Goal: Task Accomplishment & Management: Complete application form

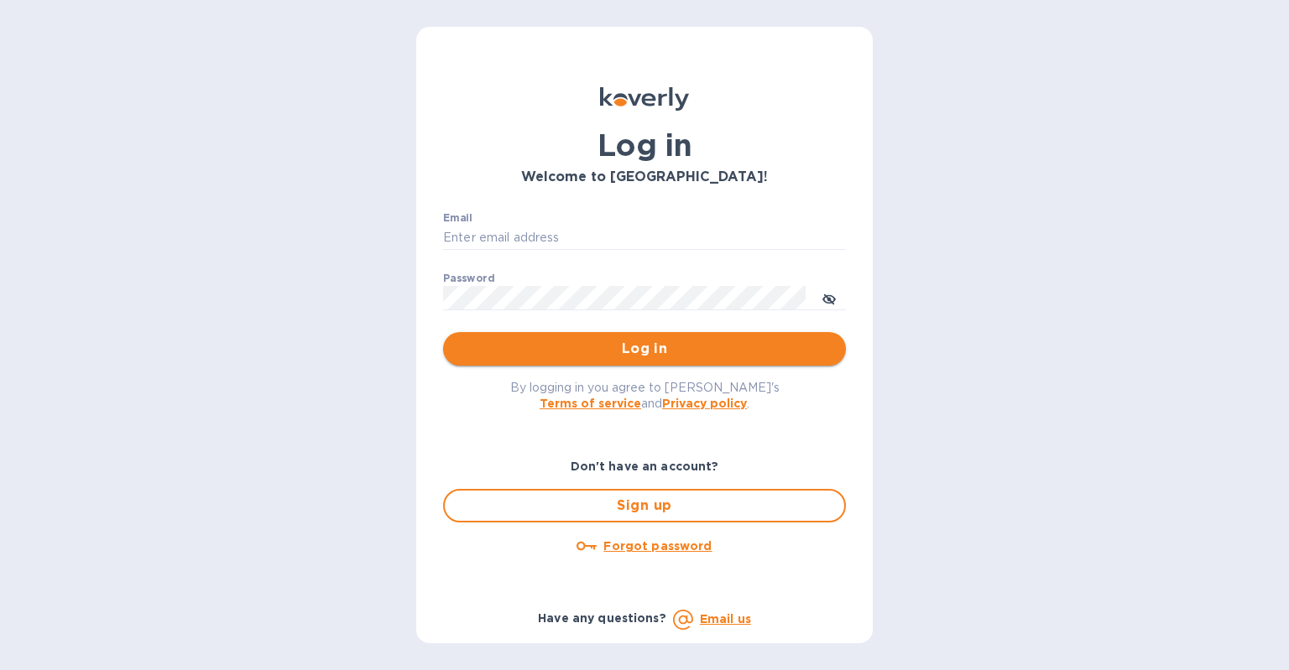
type input "[EMAIL_ADDRESS][DOMAIN_NAME]"
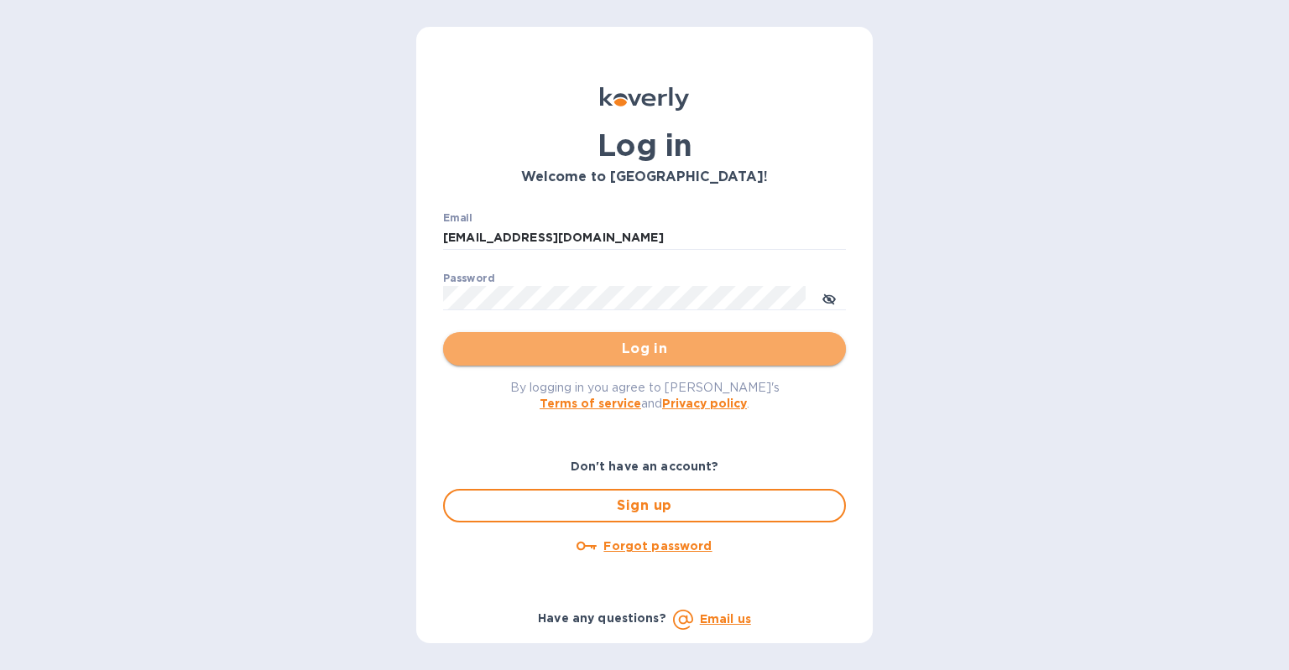
click at [685, 348] on span "Log in" at bounding box center [644, 349] width 376 height 20
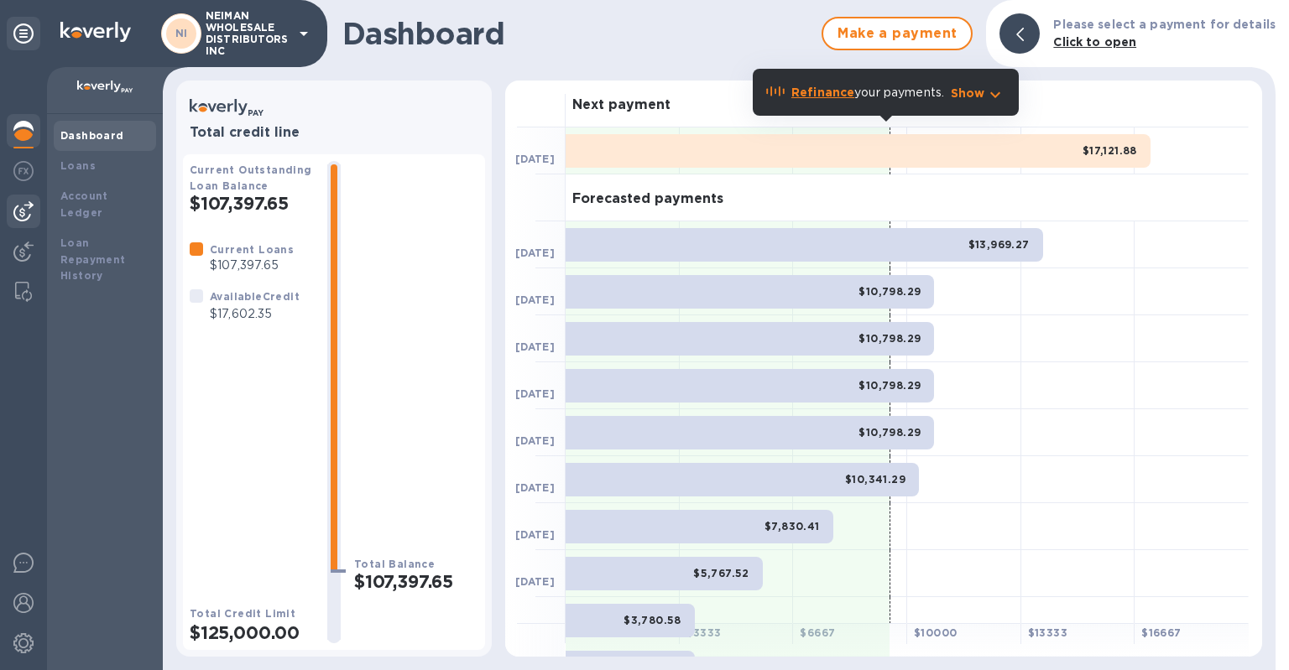
click at [27, 204] on img at bounding box center [23, 211] width 20 height 20
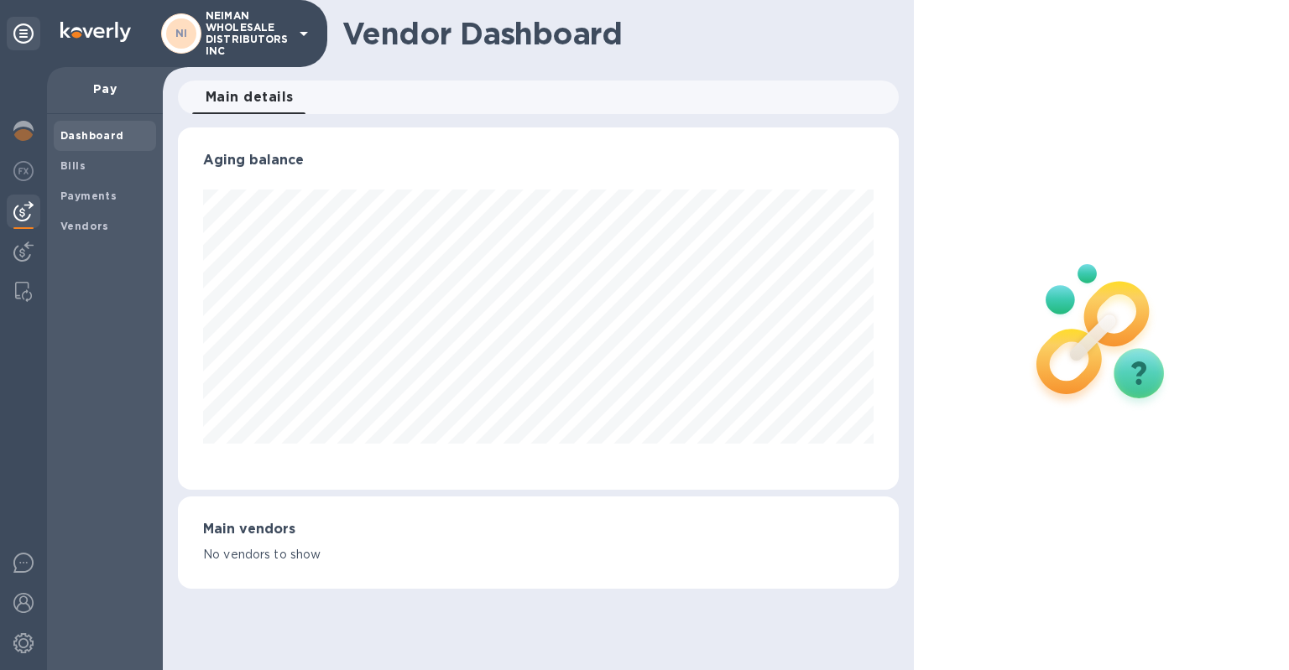
scroll to position [362, 721]
click at [89, 170] on span "Bills" at bounding box center [104, 166] width 89 height 17
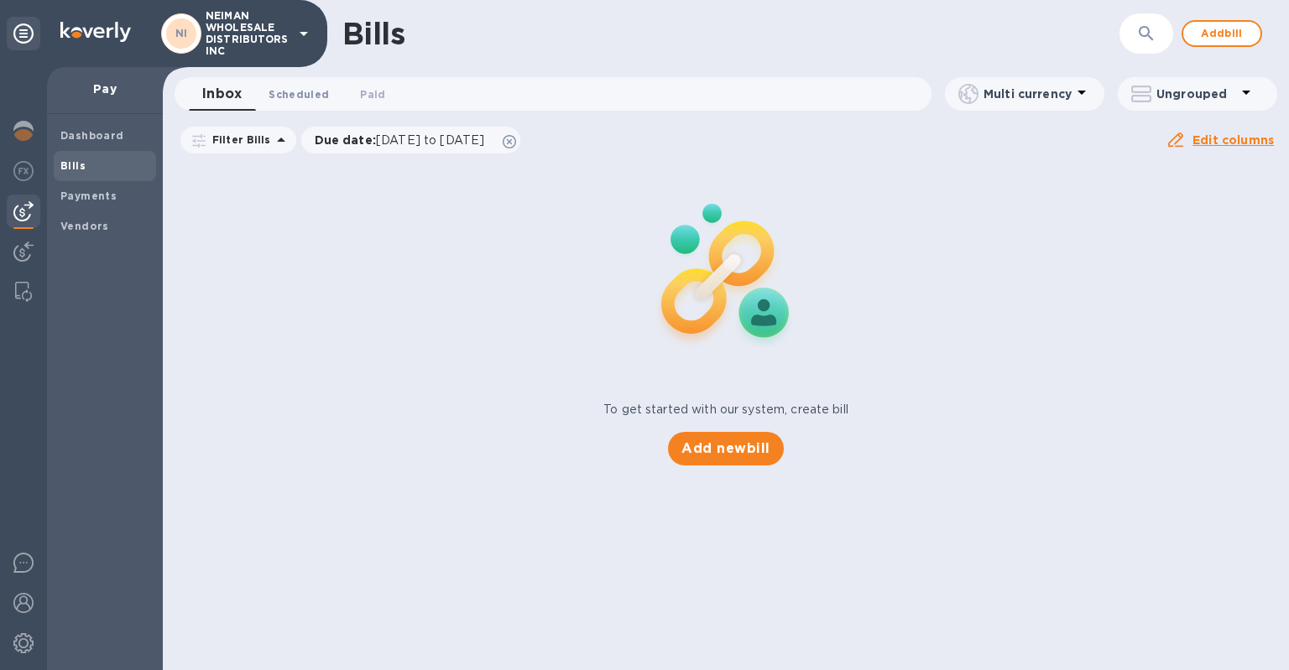
click at [299, 100] on span "Scheduled 0" at bounding box center [298, 95] width 60 height 18
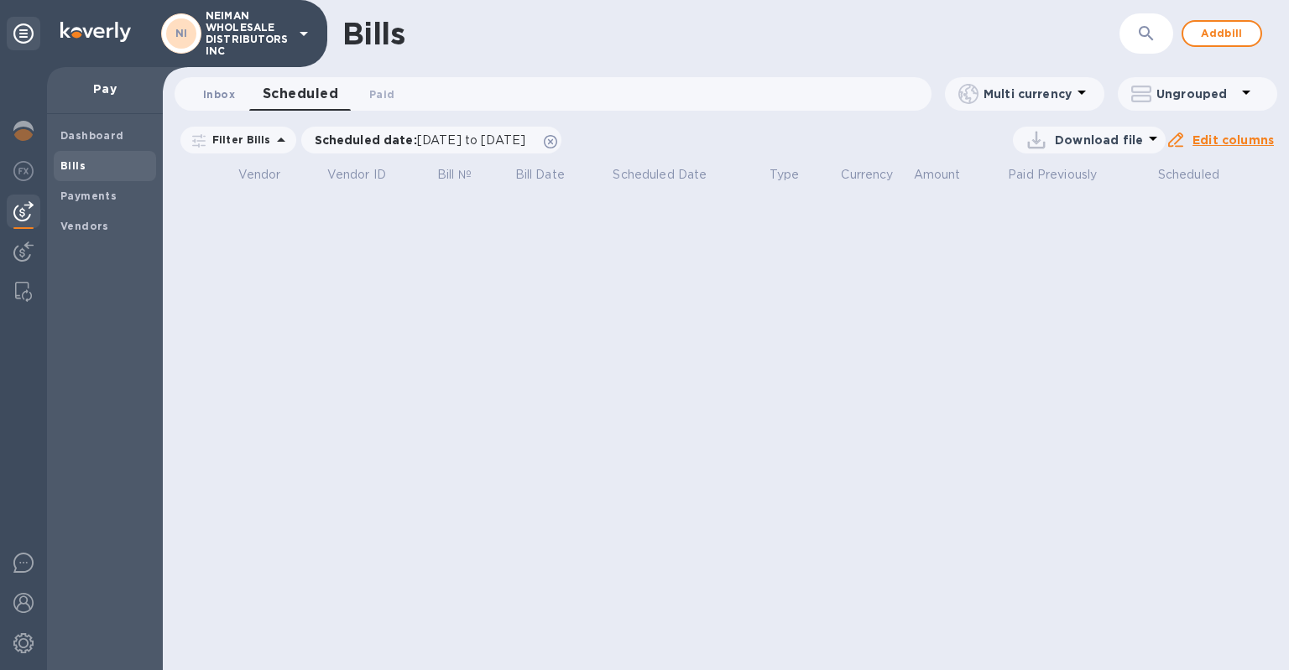
click at [206, 94] on span "Inbox 0" at bounding box center [219, 95] width 32 height 18
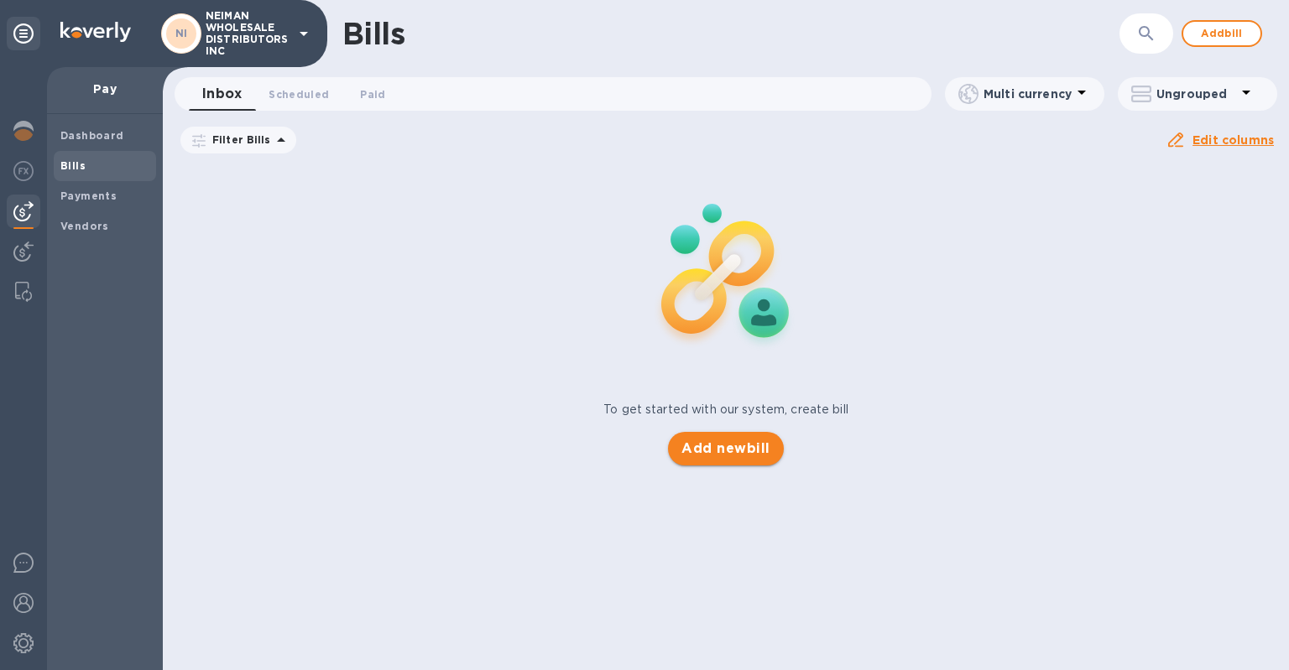
click at [735, 448] on span "Add new bill" at bounding box center [725, 449] width 88 height 20
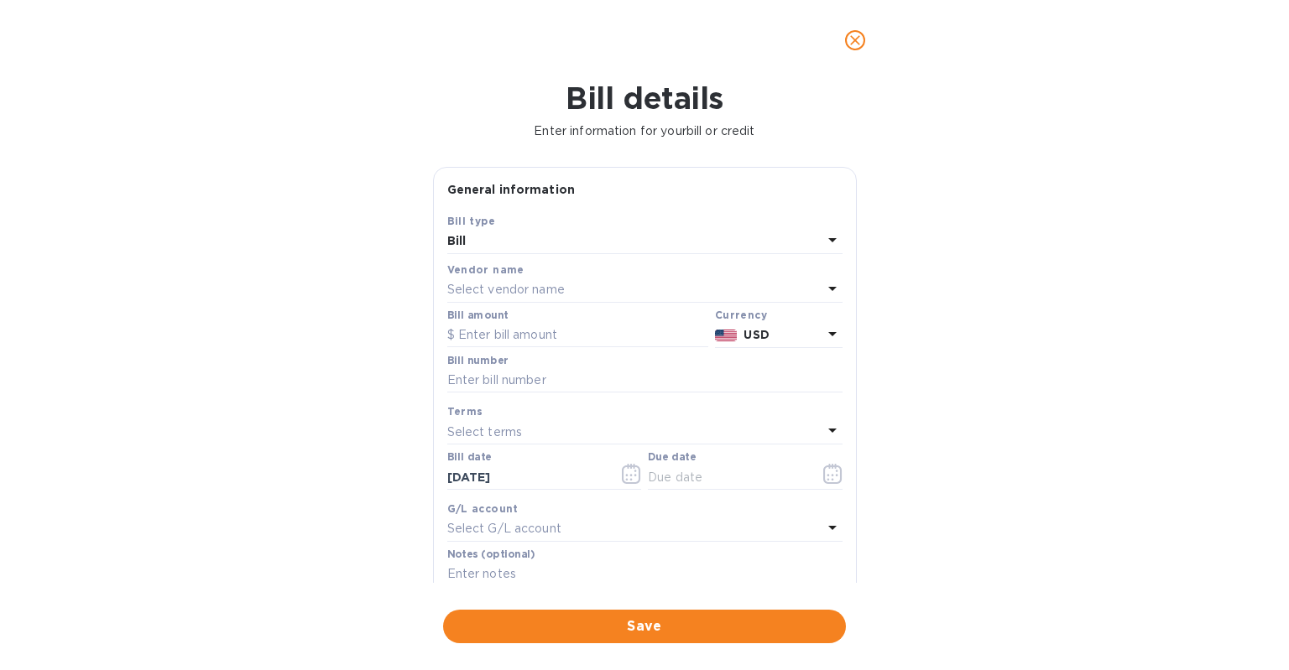
click at [584, 243] on div "Bill" at bounding box center [634, 241] width 375 height 23
click at [857, 40] on icon "close" at bounding box center [855, 40] width 17 height 17
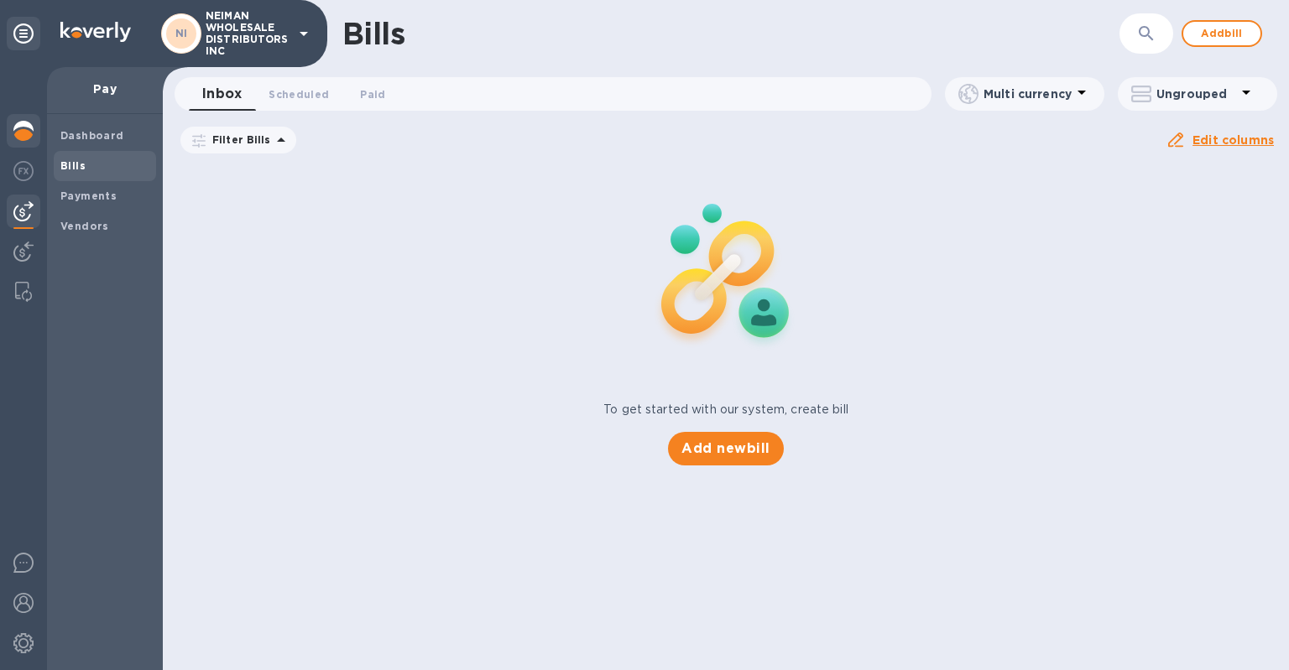
click at [14, 125] on img at bounding box center [23, 131] width 20 height 20
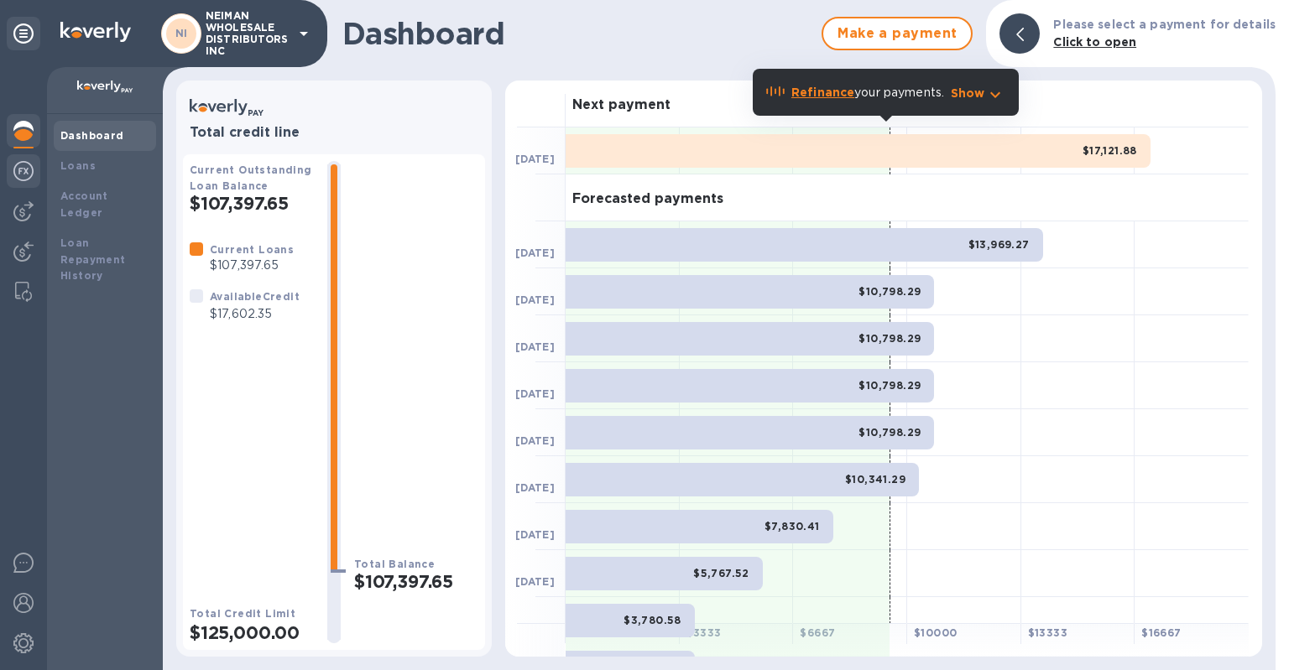
click at [16, 176] on img at bounding box center [23, 171] width 20 height 20
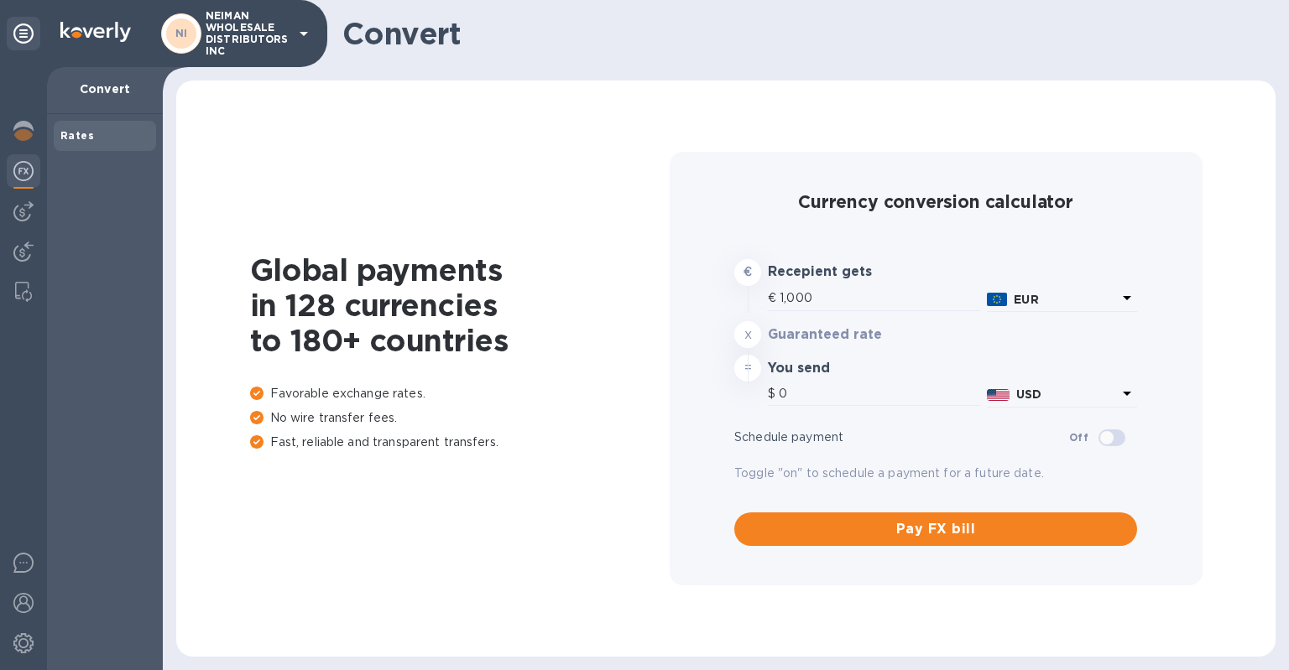
type input "1,164.6"
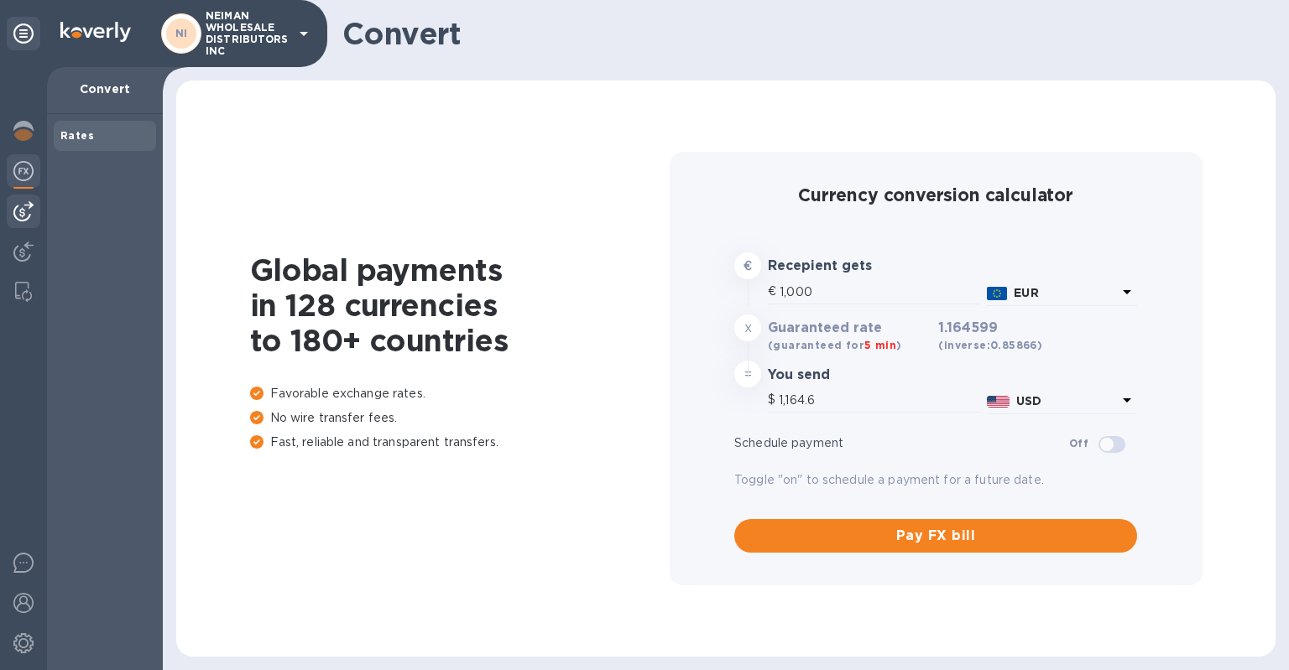
click at [29, 209] on img at bounding box center [23, 211] width 20 height 20
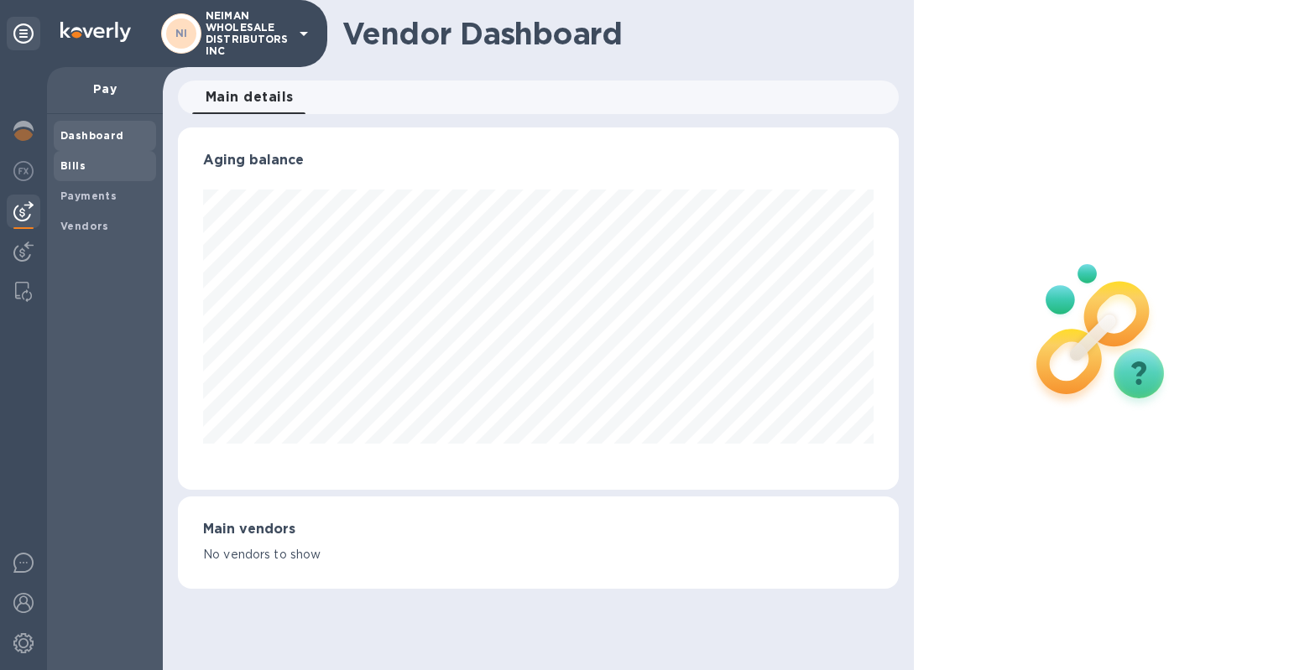
scroll to position [362, 721]
click at [95, 161] on span "Bills" at bounding box center [104, 166] width 89 height 17
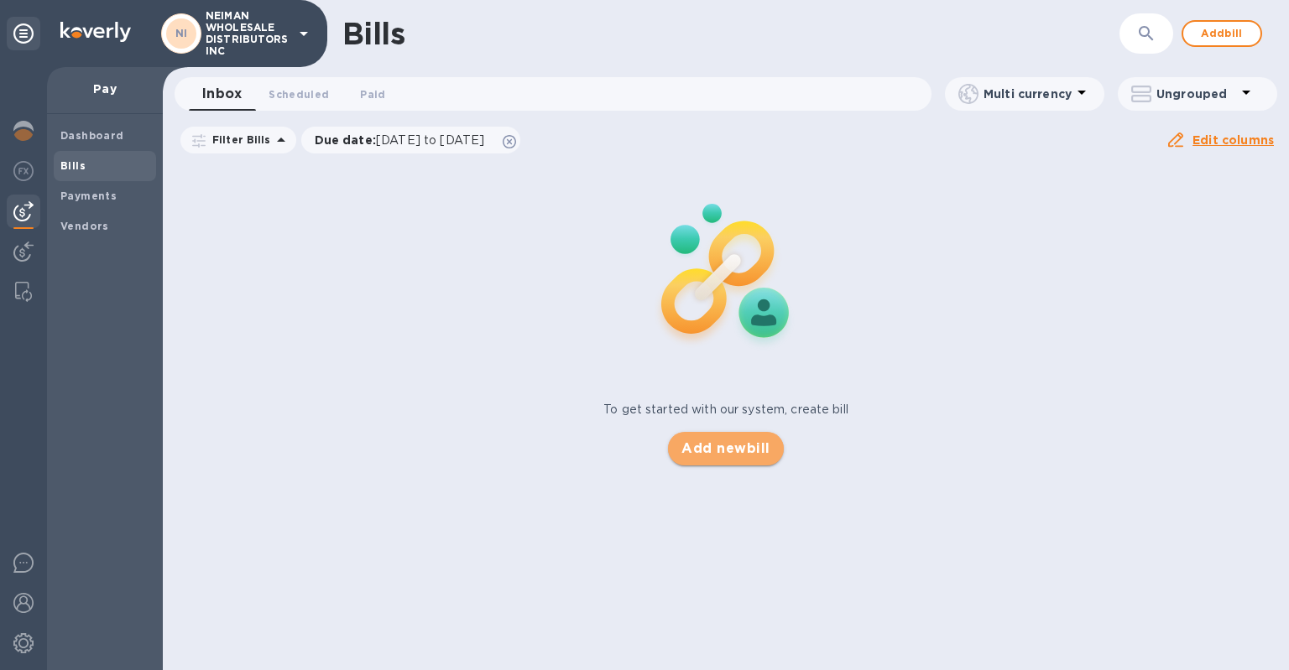
click at [759, 446] on span "Add new bill" at bounding box center [725, 449] width 88 height 20
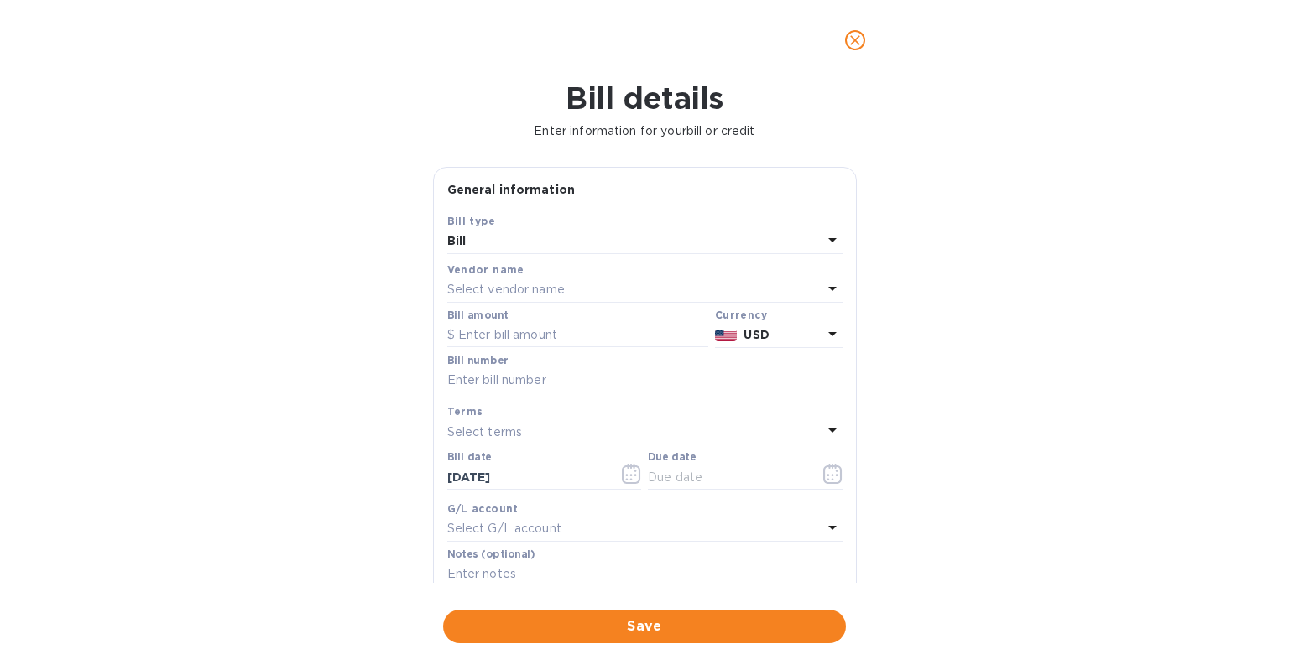
click at [604, 288] on div "Select vendor name" at bounding box center [634, 290] width 375 height 23
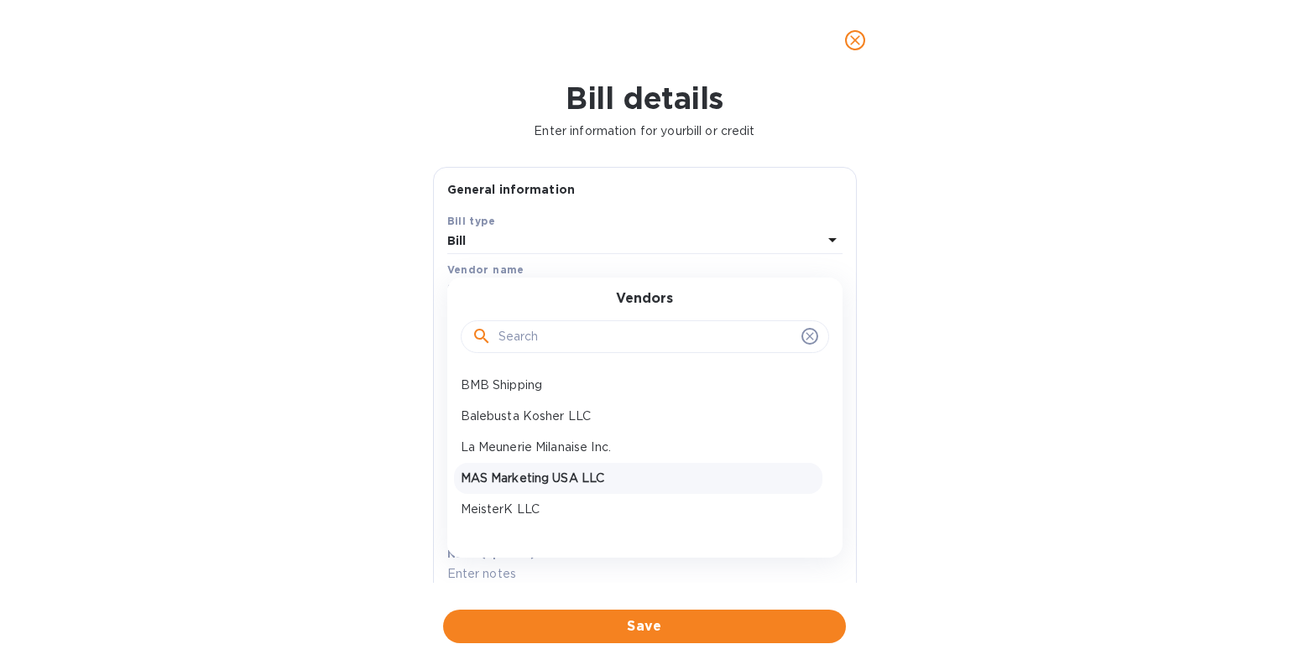
click at [574, 482] on p "MAS Marketing USA LLC" at bounding box center [638, 479] width 355 height 18
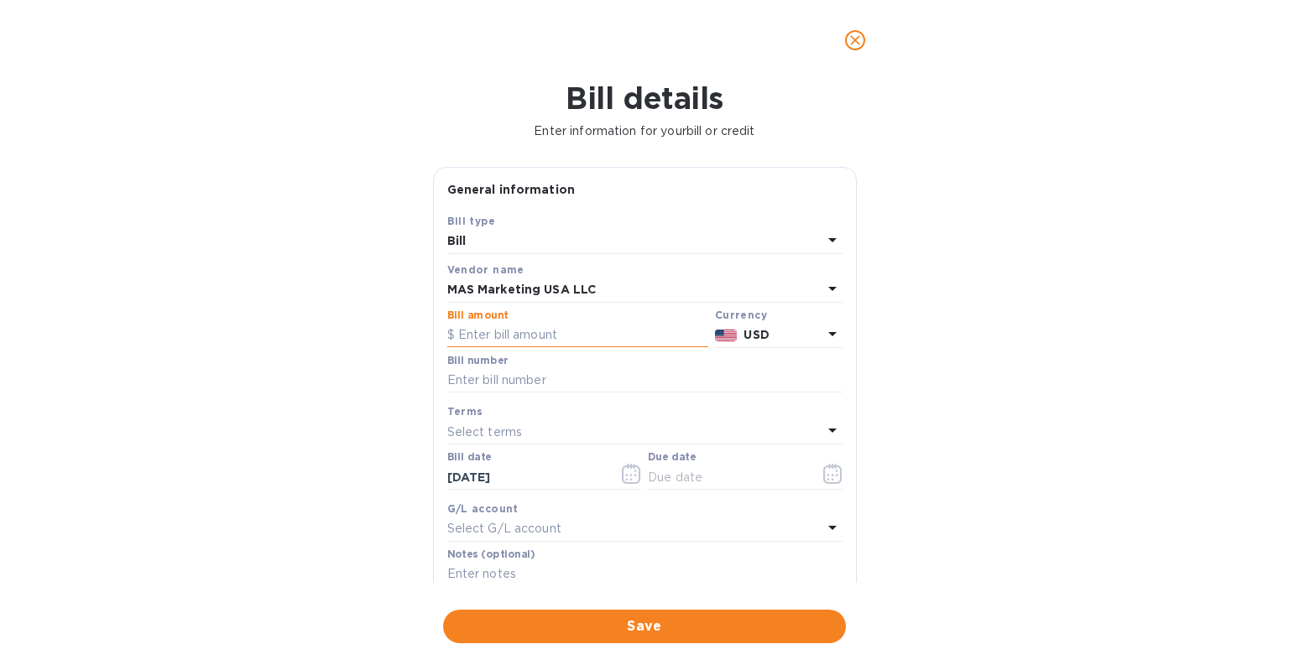
click at [521, 340] on input "text" at bounding box center [577, 335] width 261 height 25
type input "17,600"
click at [540, 396] on div at bounding box center [644, 394] width 395 height 3
click at [543, 432] on div "Select terms" at bounding box center [634, 431] width 375 height 23
click at [543, 399] on div "Bill number" at bounding box center [645, 376] width 402 height 49
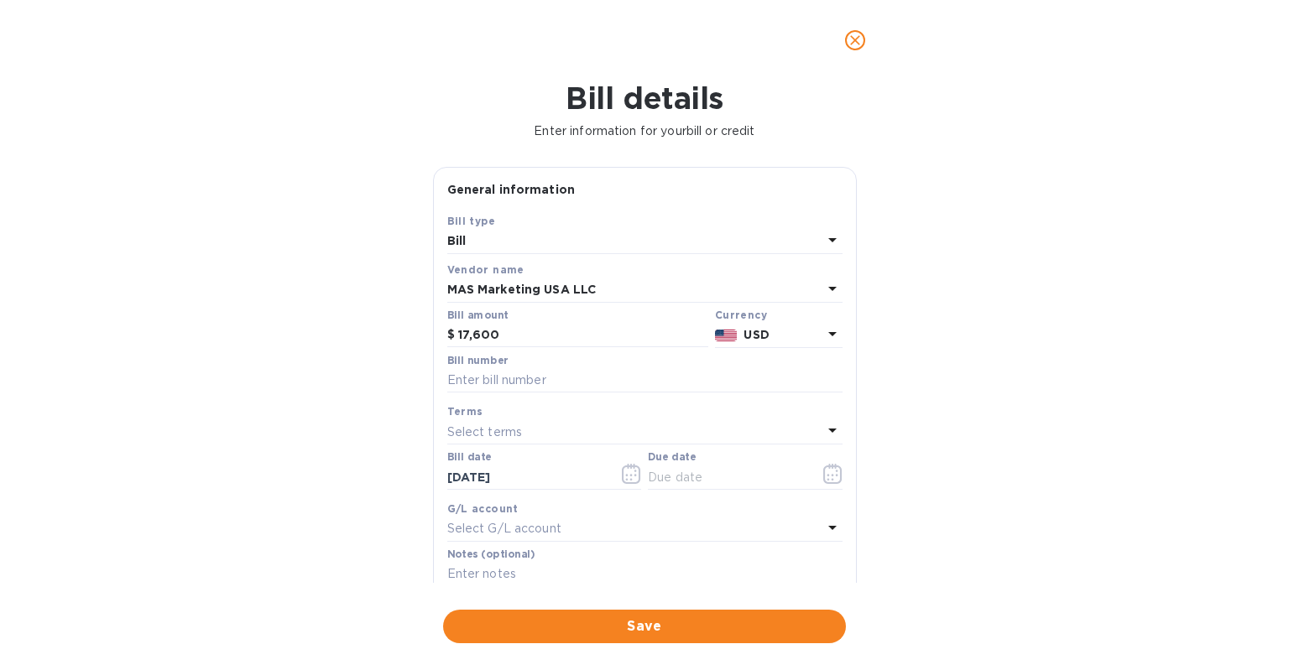
click at [701, 494] on div "Due date" at bounding box center [744, 472] width 201 height 49
click at [827, 479] on icon "button" at bounding box center [832, 474] width 19 height 20
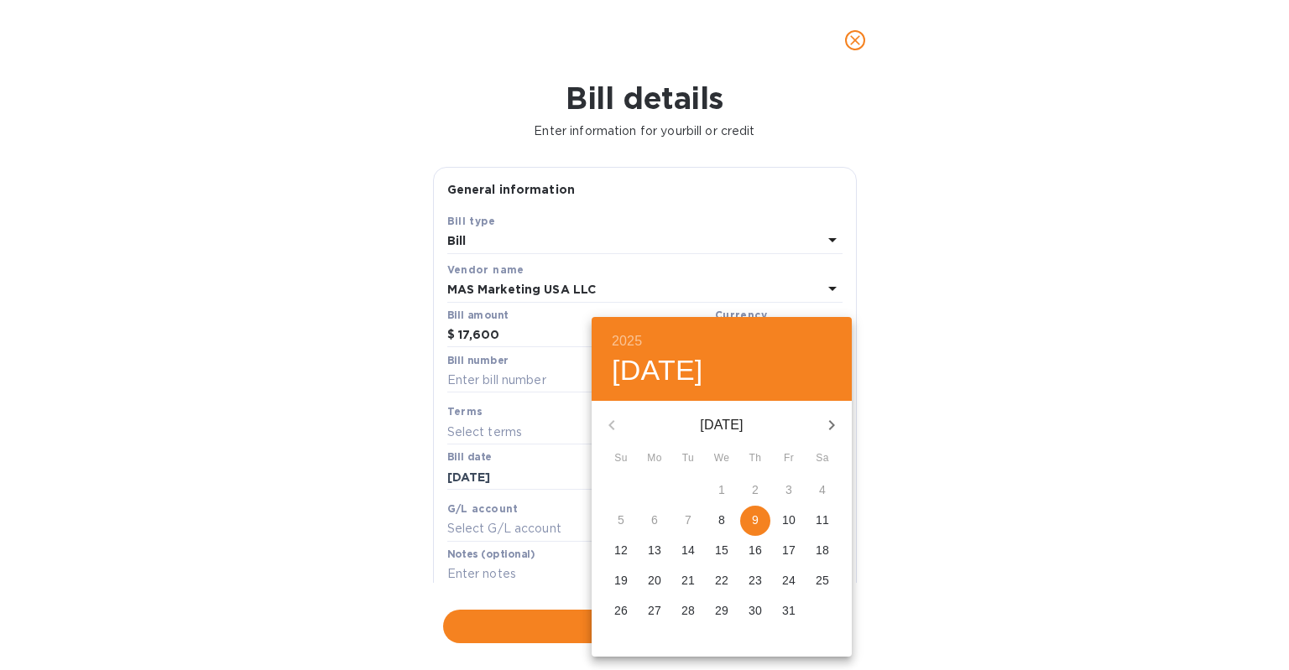
click at [756, 519] on p "9" at bounding box center [755, 520] width 7 height 17
type input "[DATE]"
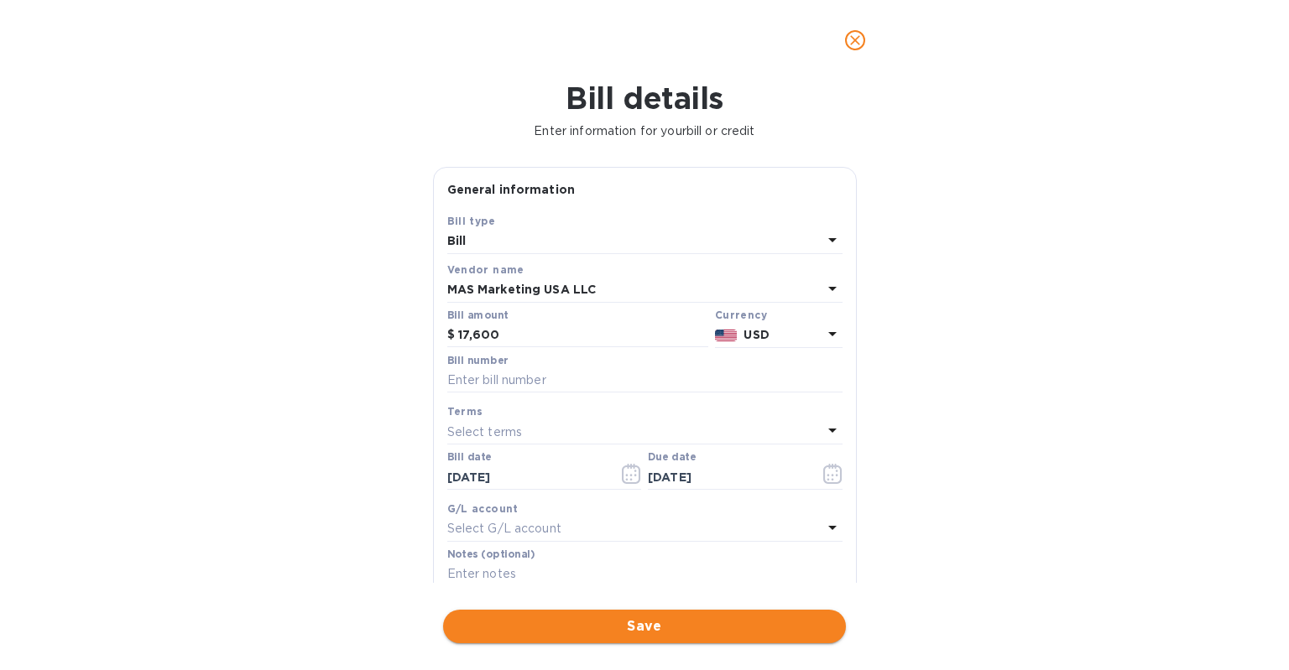
click at [711, 623] on span "Save" at bounding box center [644, 627] width 376 height 20
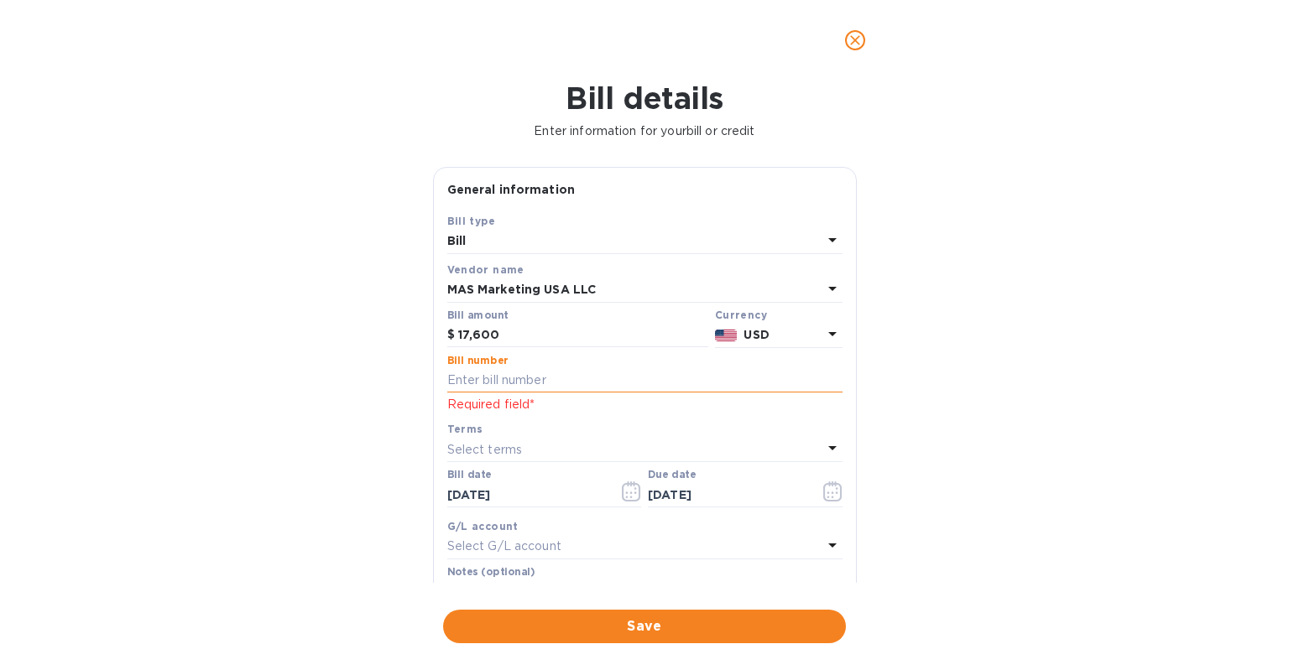
click at [524, 388] on input "text" at bounding box center [644, 380] width 395 height 25
type input "68577"
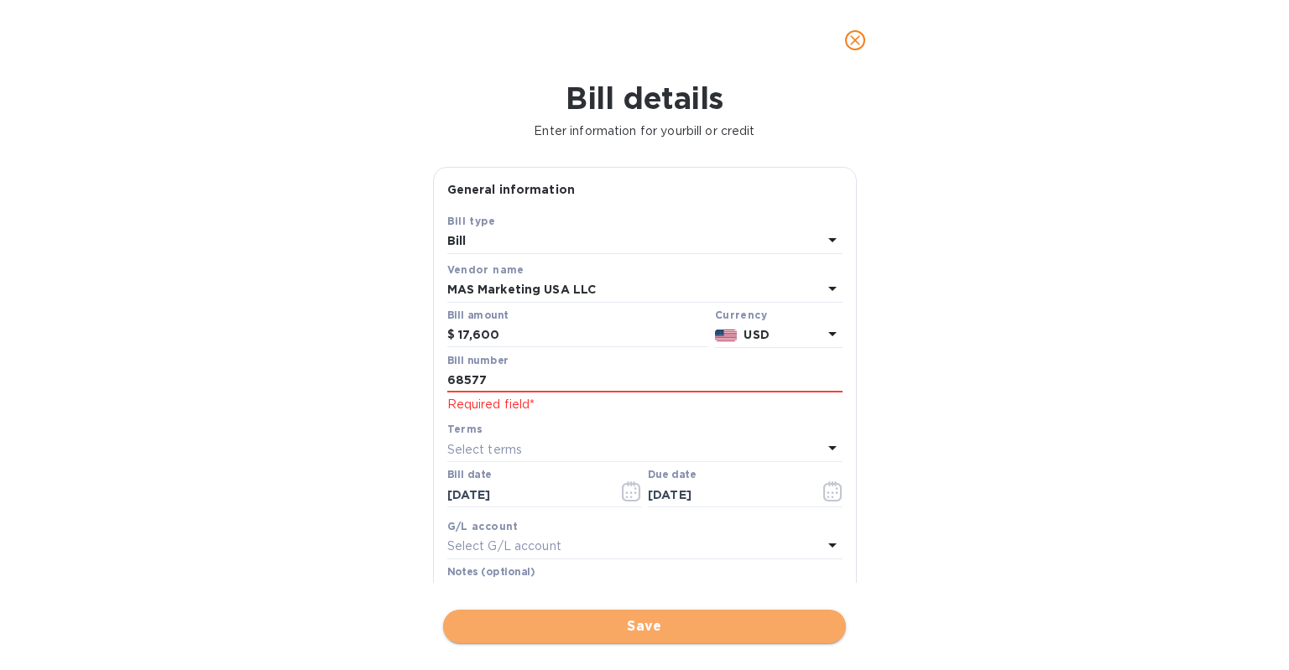
click at [508, 621] on span "Save" at bounding box center [644, 627] width 376 height 20
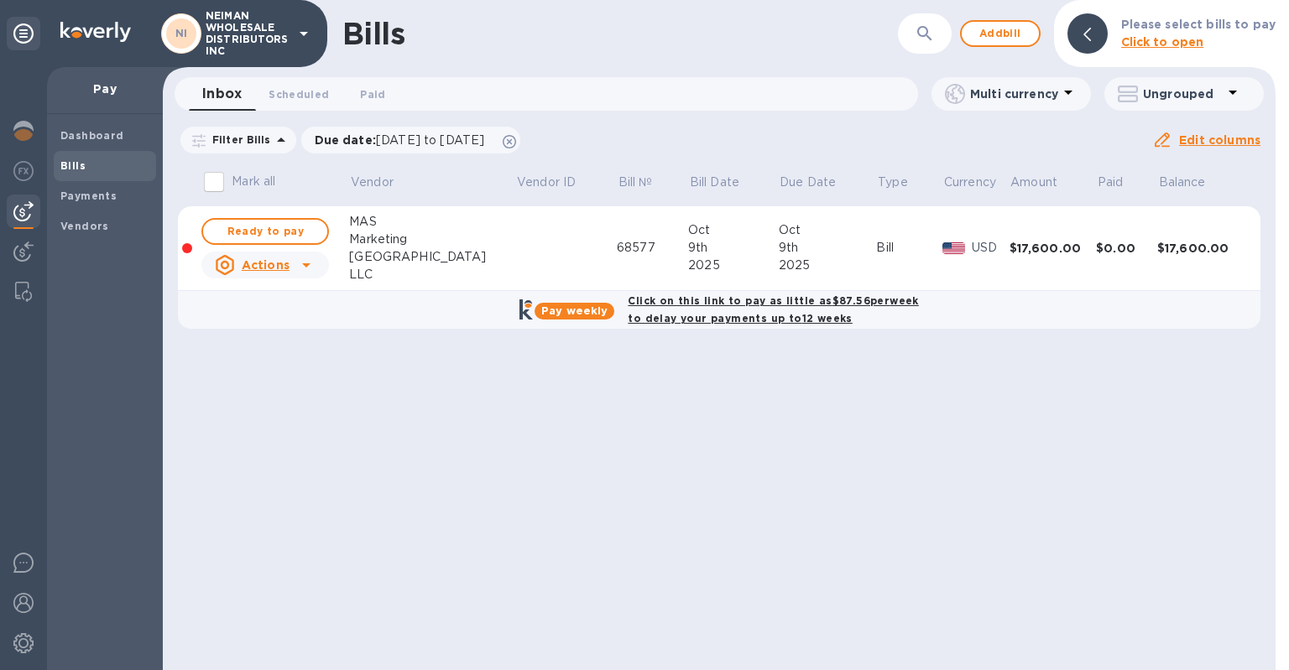
click at [715, 312] on b "Click on this link to pay as little as $87.56 per week to delay your payments u…" at bounding box center [773, 309] width 290 height 30
checkbox input "true"
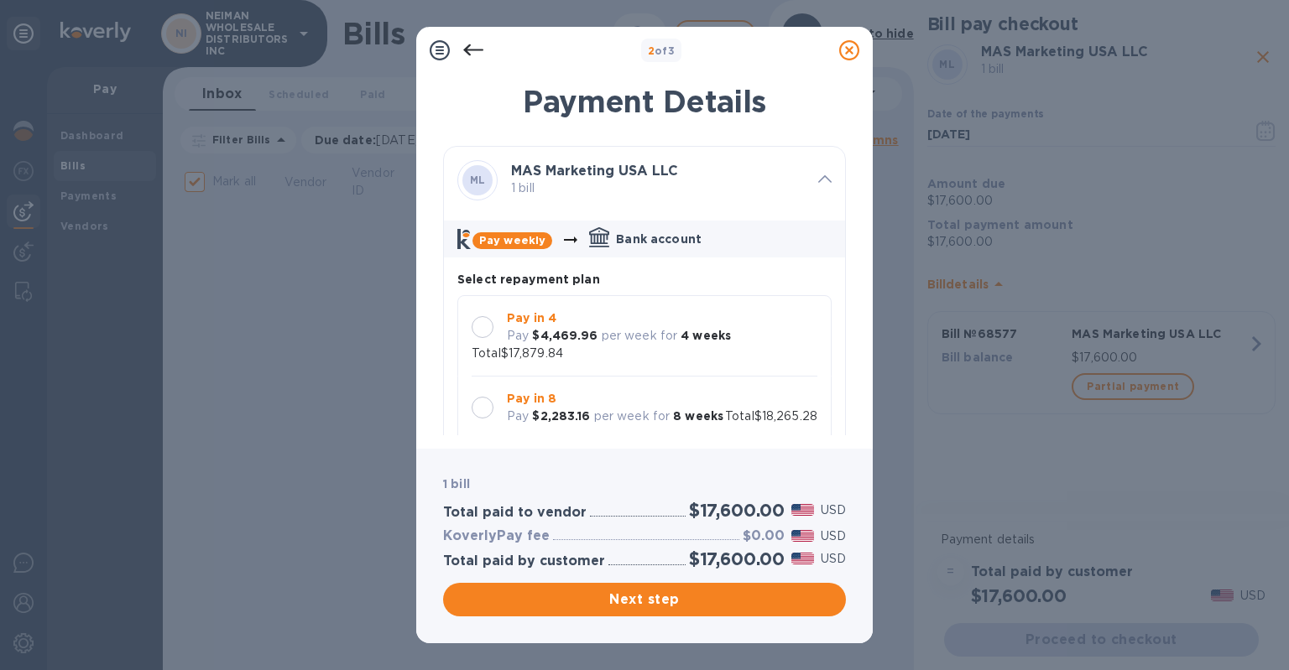
scroll to position [14, 0]
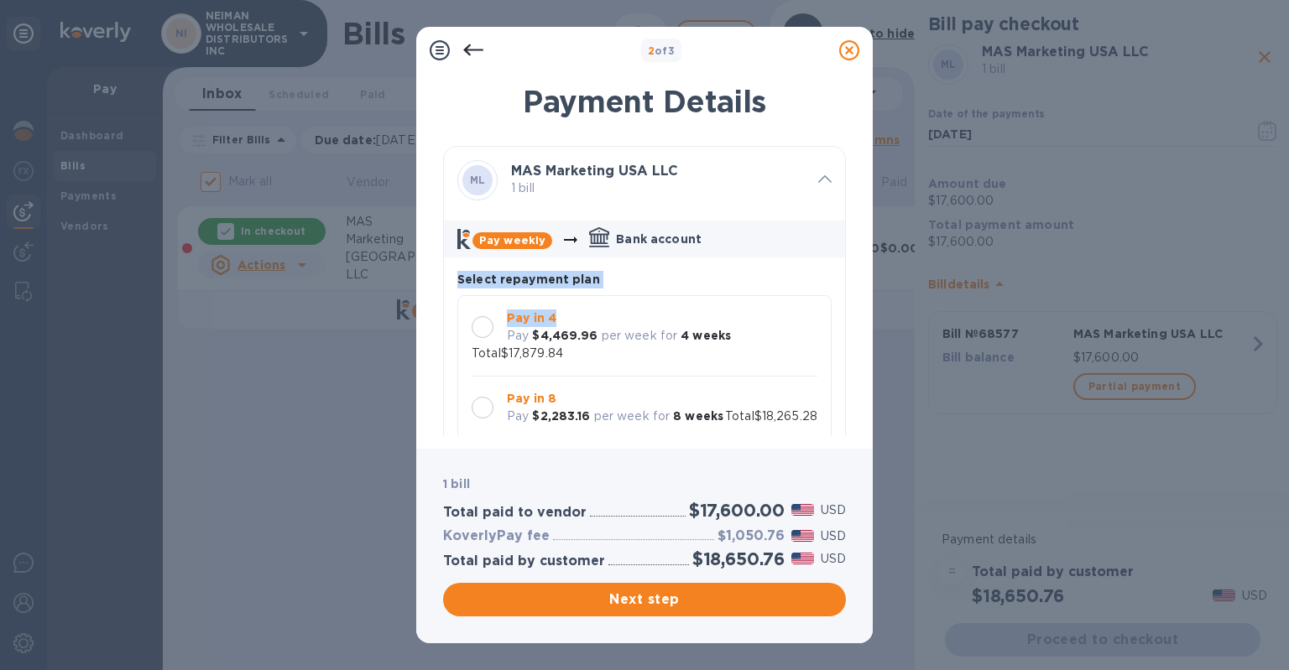
drag, startPoint x: 846, startPoint y: 237, endPoint x: 846, endPoint y: 305, distance: 68.0
click at [846, 305] on div "Payment Details ML MAS Marketing USA LLC 1 bill Pay weekly Bank account Select …" at bounding box center [644, 256] width 456 height 385
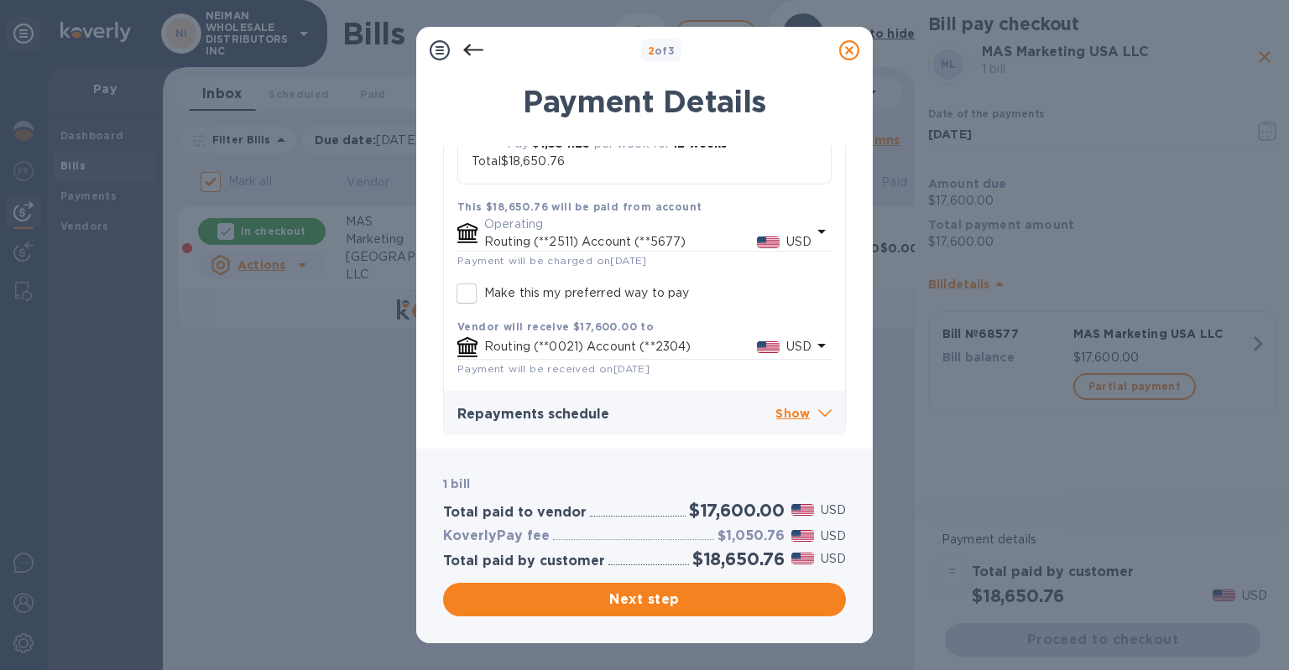
scroll to position [342, 0]
click at [696, 586] on button "Next step" at bounding box center [644, 600] width 403 height 34
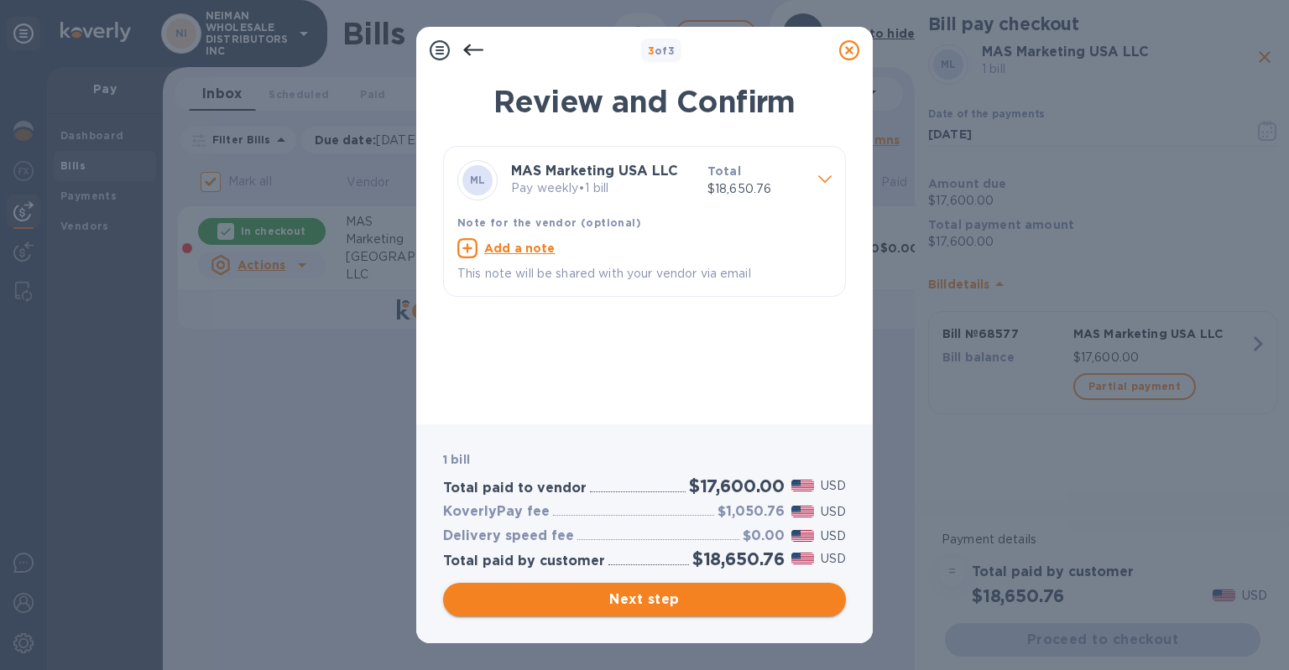
click at [696, 586] on button "Next step" at bounding box center [644, 600] width 403 height 34
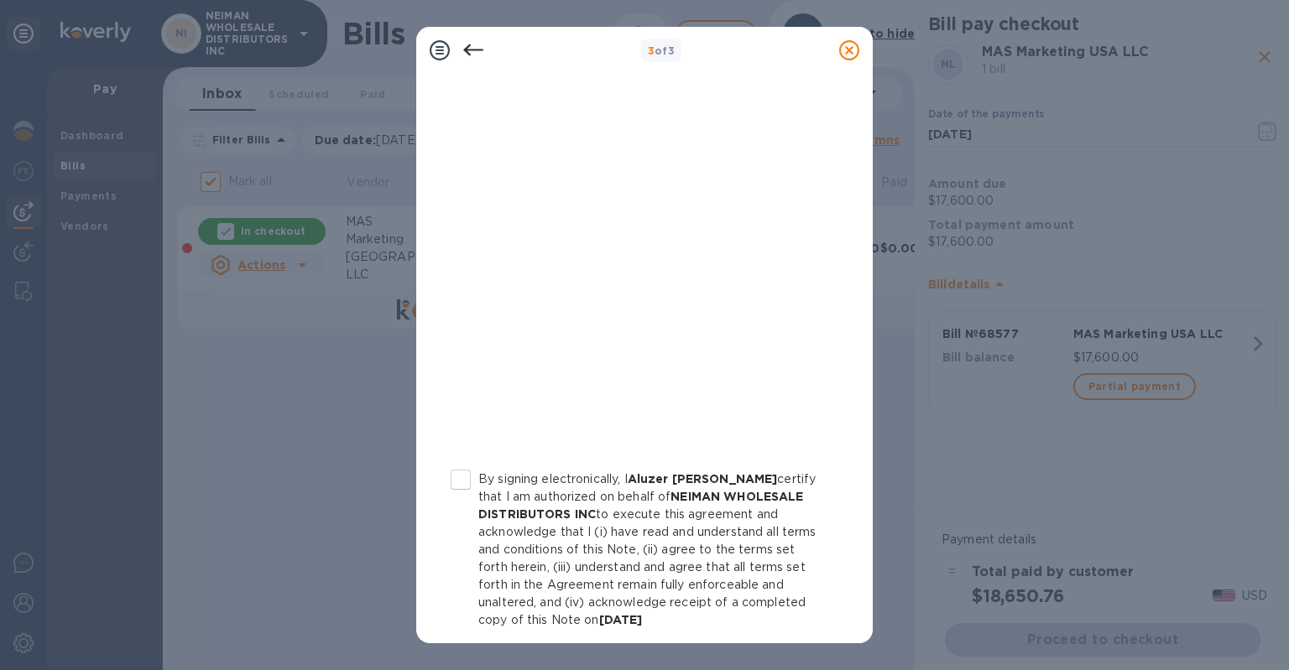
scroll to position [284, 0]
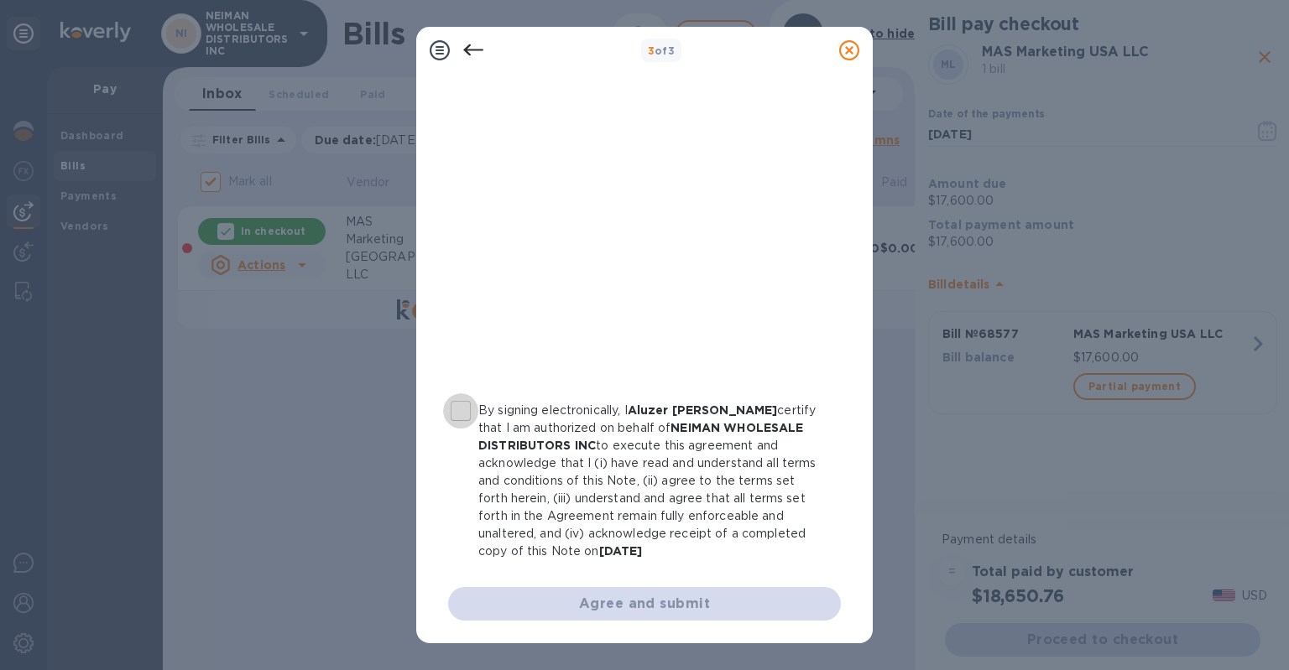
click at [458, 404] on input "By signing electronically, I Aluzer [PERSON_NAME] certify that I am authorized …" at bounding box center [460, 410] width 35 height 35
checkbox input "true"
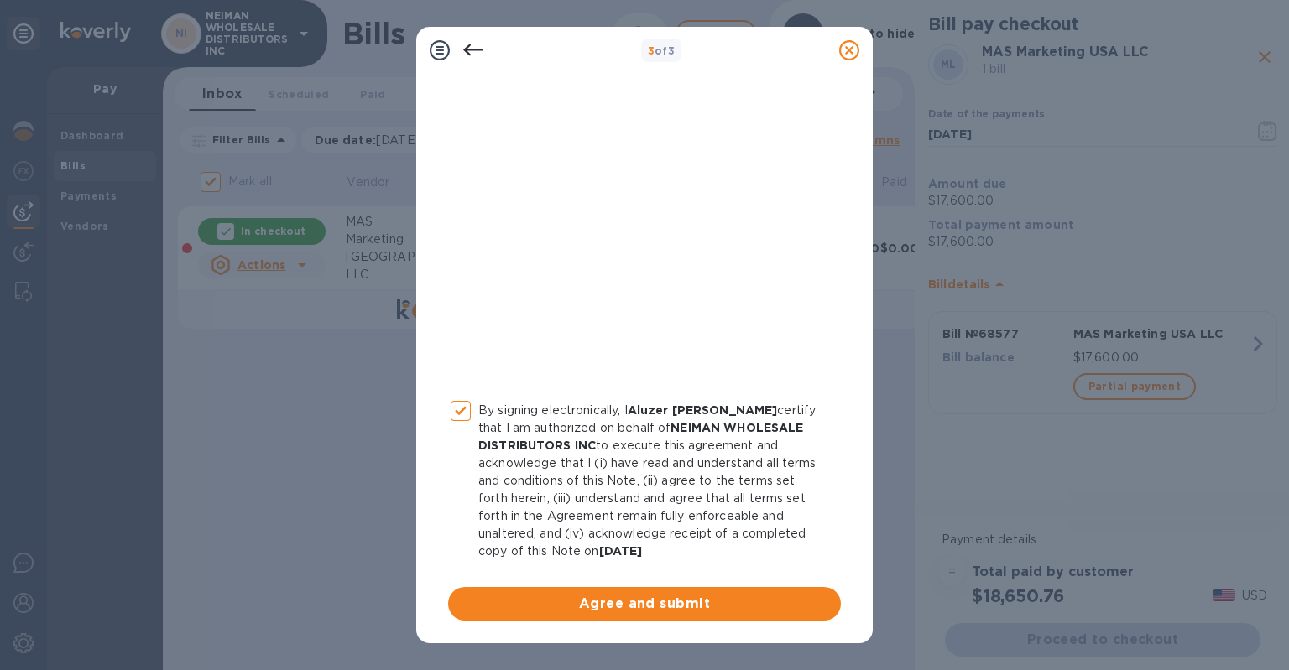
click at [563, 585] on div "By signing electronically, I Aluzer [PERSON_NAME] certify that I am authorized …" at bounding box center [644, 244] width 393 height 754
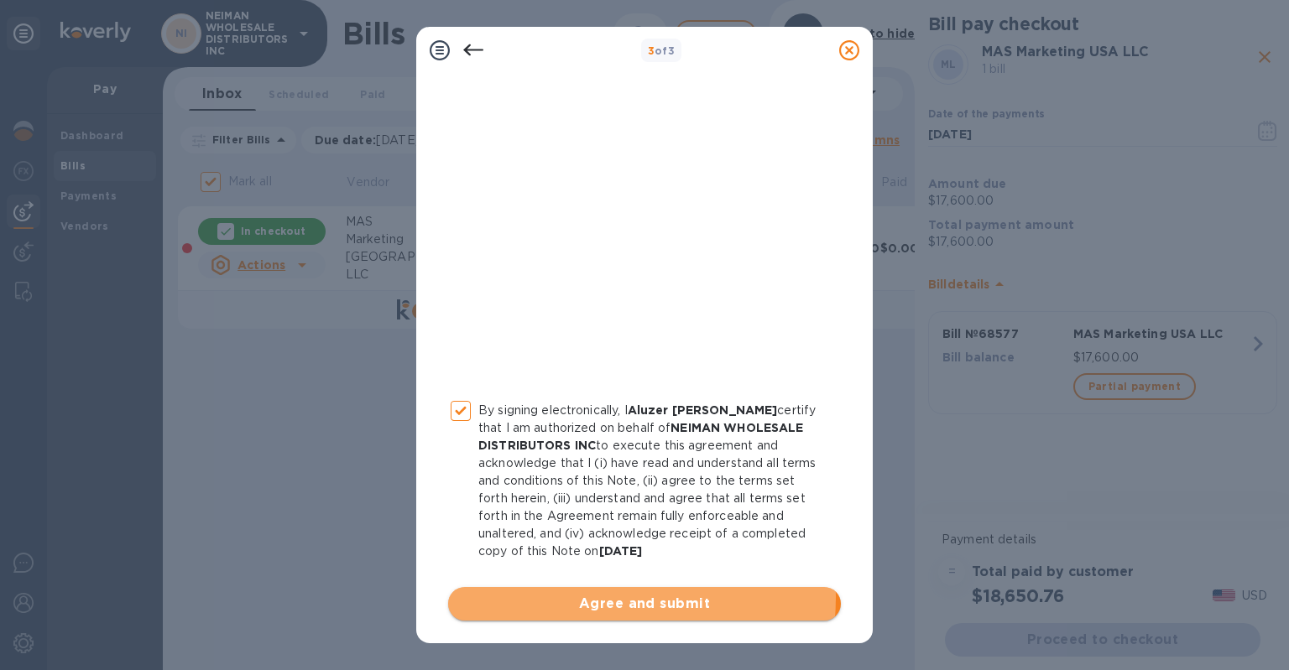
click at [565, 597] on span "Agree and submit" at bounding box center [644, 604] width 366 height 20
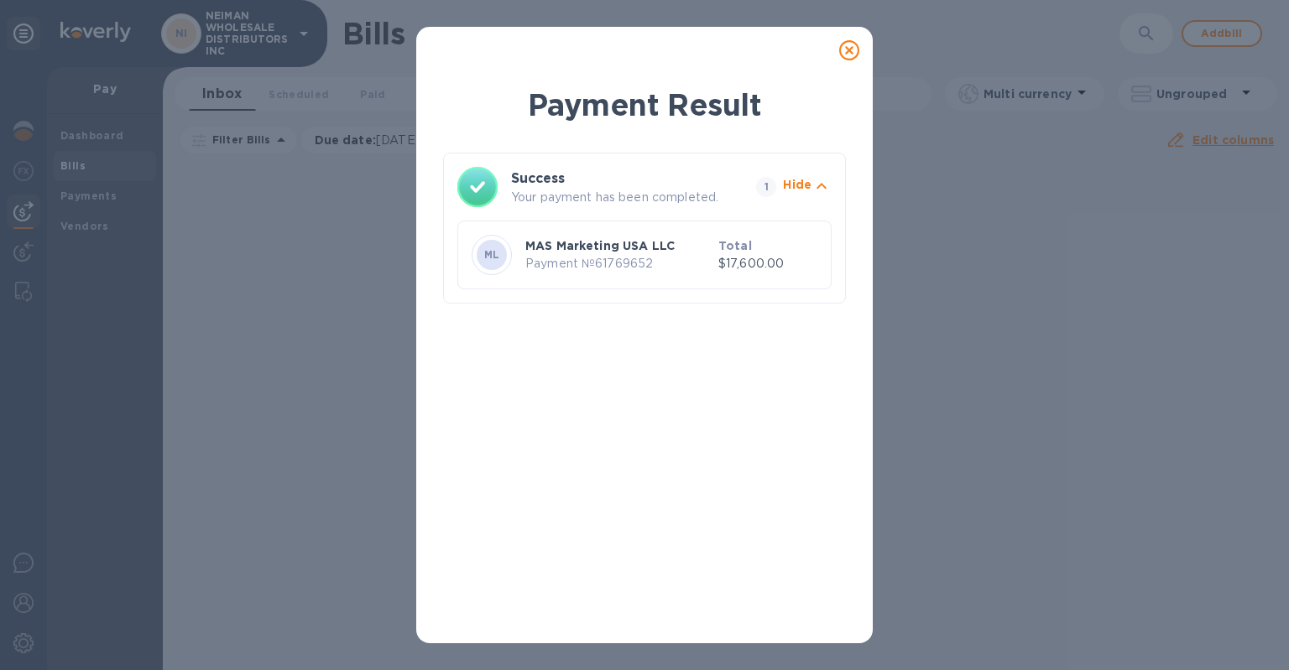
click at [852, 53] on icon at bounding box center [849, 50] width 20 height 20
